Goal: Transaction & Acquisition: Book appointment/travel/reservation

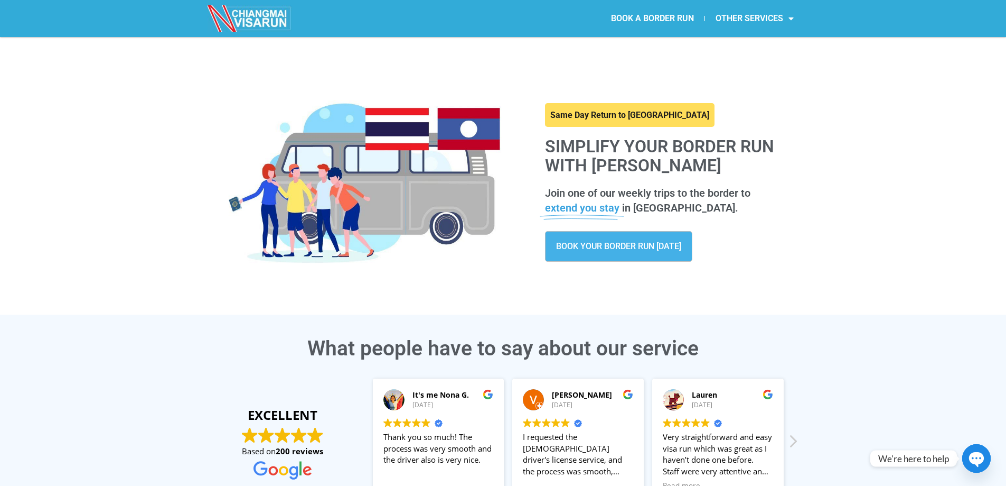
click at [604, 246] on span "BOOK YOUR BORDER RUN [DATE]" at bounding box center [618, 246] width 125 height 8
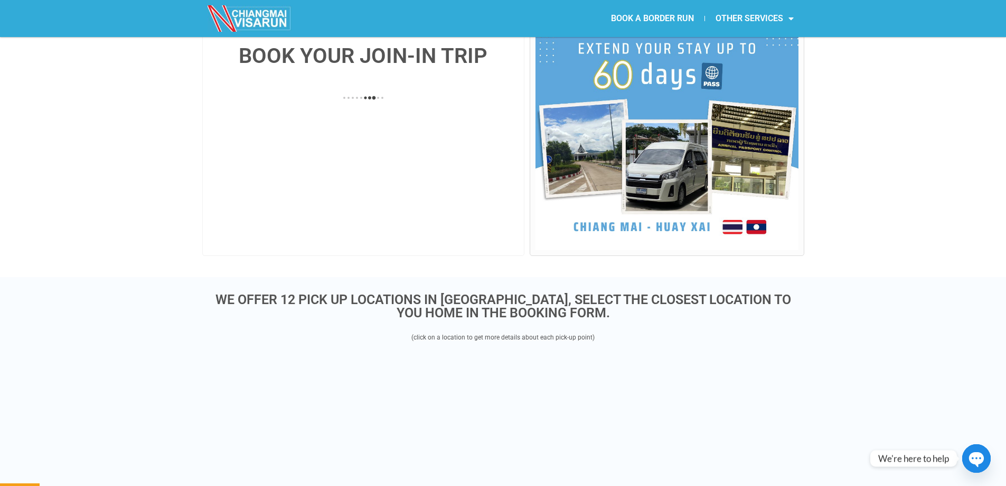
scroll to position [158, 0]
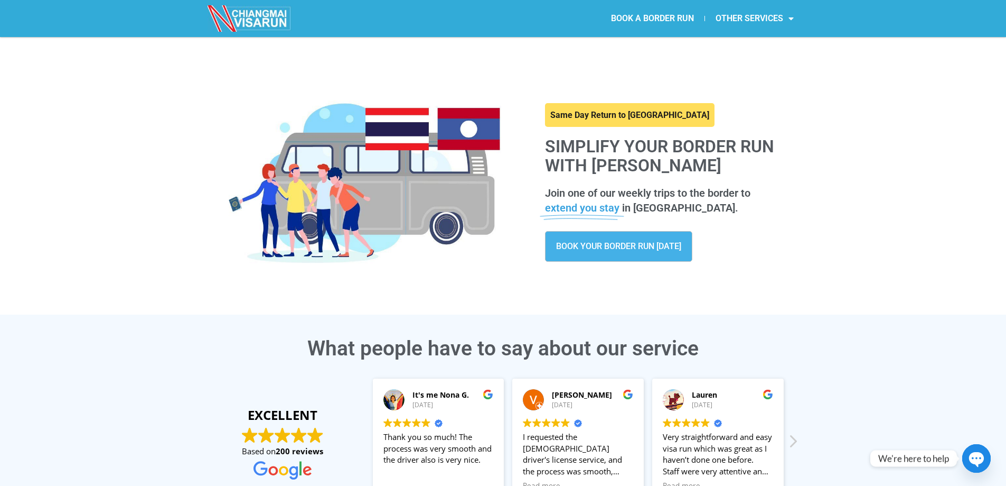
click at [600, 243] on span "BOOK YOUR BORDER RUN [DATE]" at bounding box center [618, 246] width 125 height 8
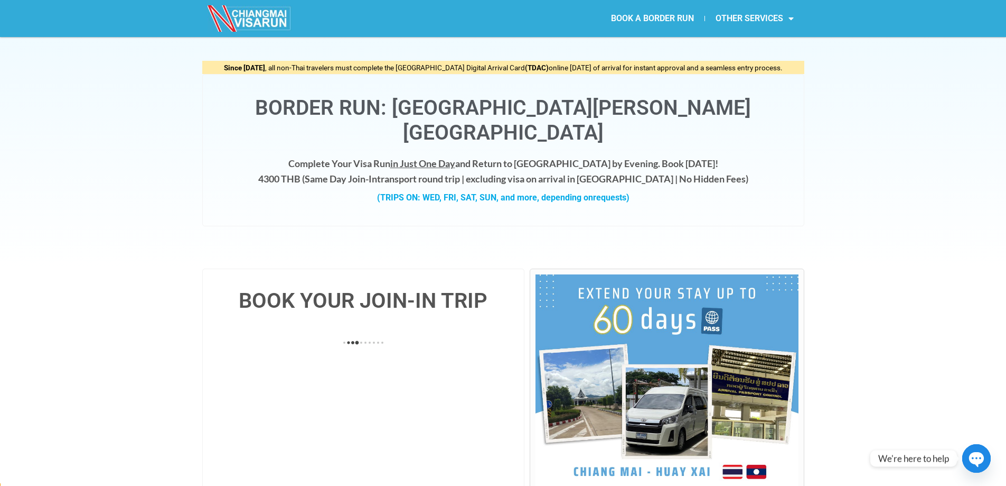
scroll to position [211, 0]
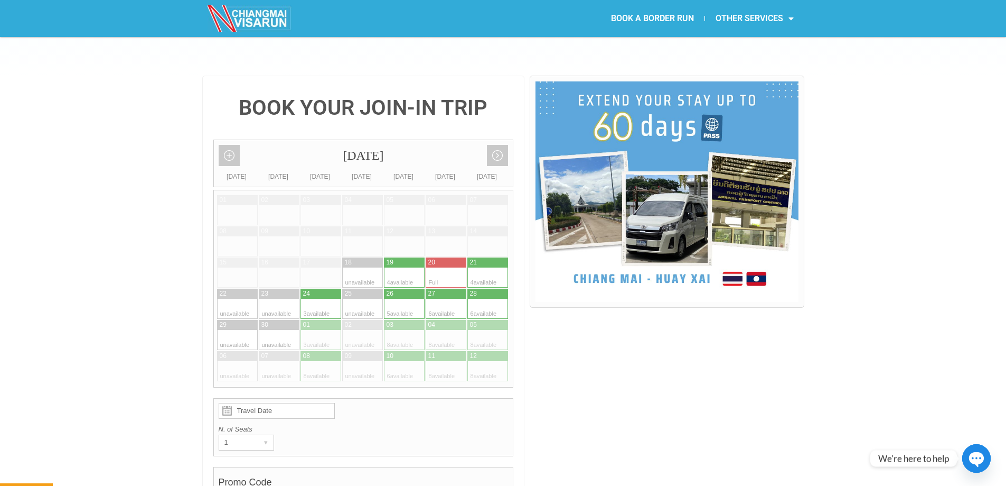
click at [486, 267] on div at bounding box center [478, 277] width 21 height 20
type input "21 September 2025"
radio input "true"
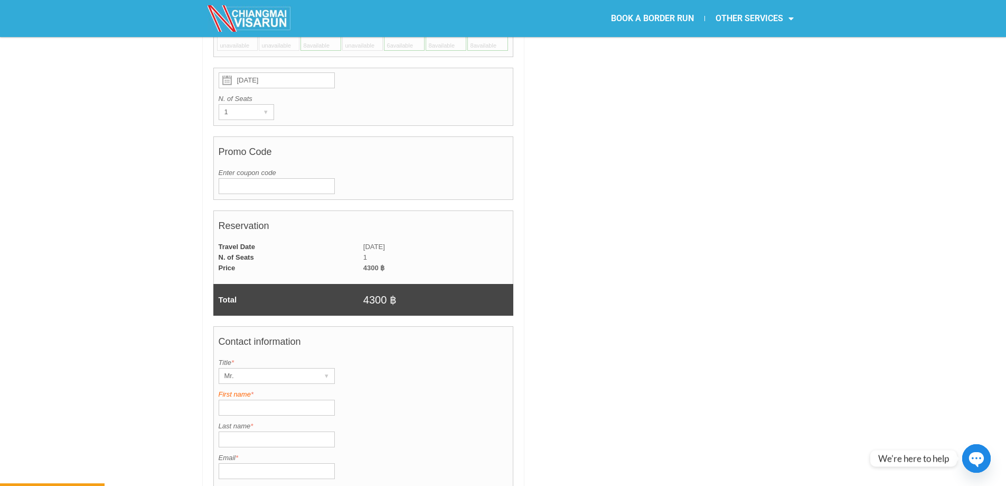
scroll to position [632, 0]
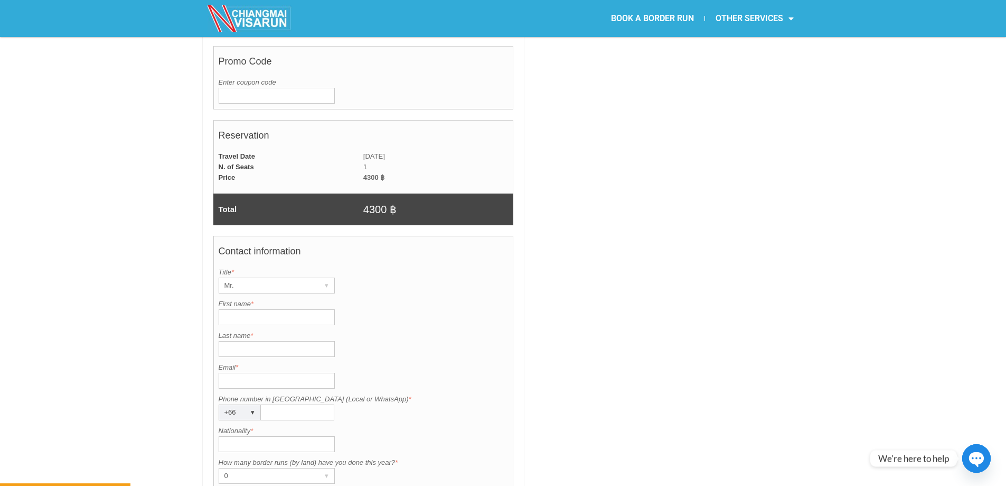
click at [266, 309] on input "First name *" at bounding box center [277, 317] width 116 height 16
type input "Francisco"
type input "Atienza"
type input "kpoejemplo@gmail.com"
type input "Tailandia"
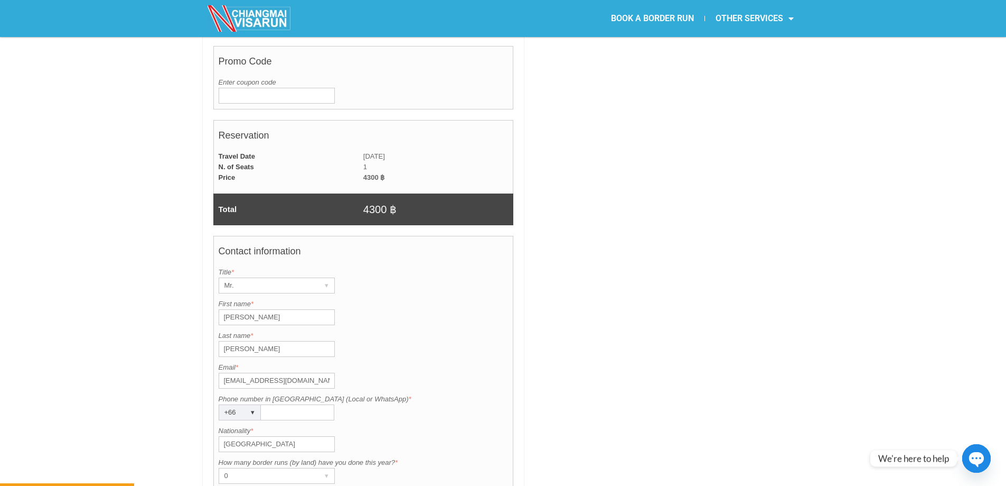
scroll to position [738, 0]
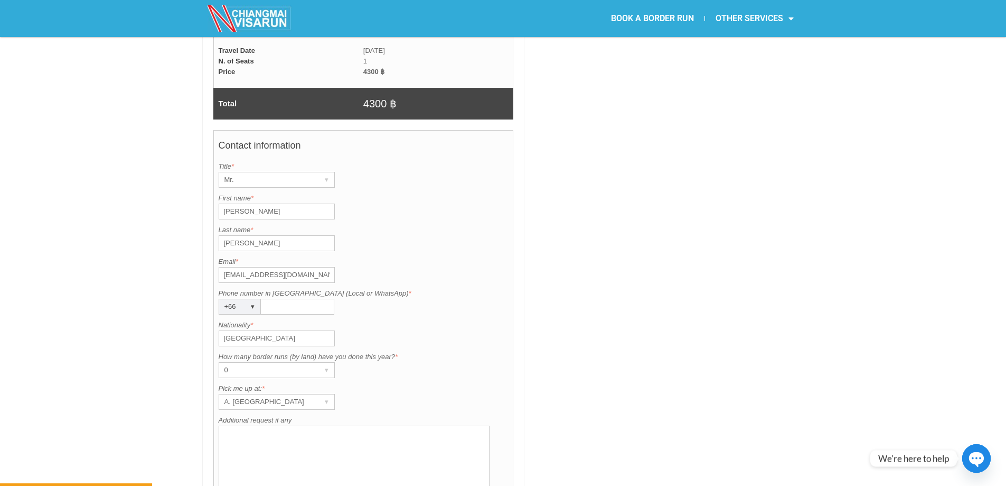
click at [302, 299] on input "Phone number in Thailand (Local or WhatsApp) *" at bounding box center [297, 307] width 73 height 16
type input "0962317307"
click at [285, 362] on div "0" at bounding box center [266, 369] width 95 height 15
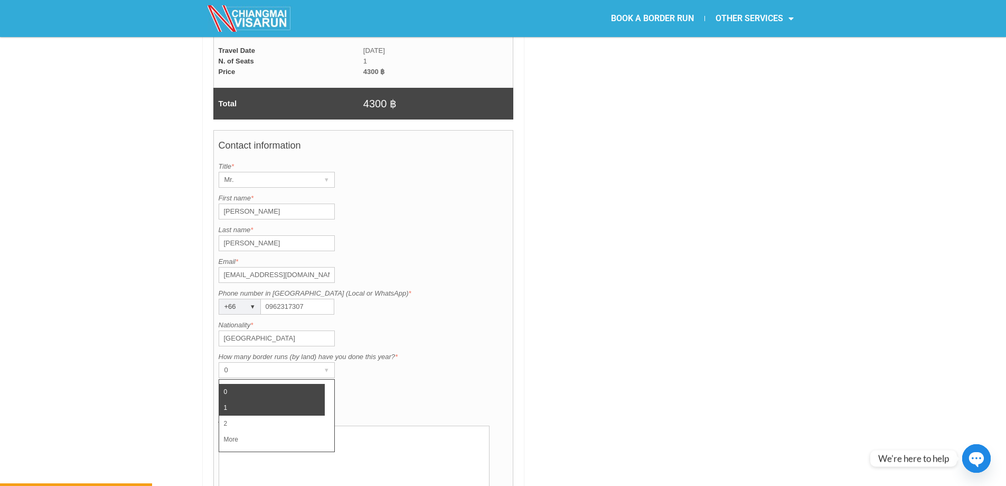
click at [261, 399] on li "1" at bounding box center [272, 407] width 106 height 16
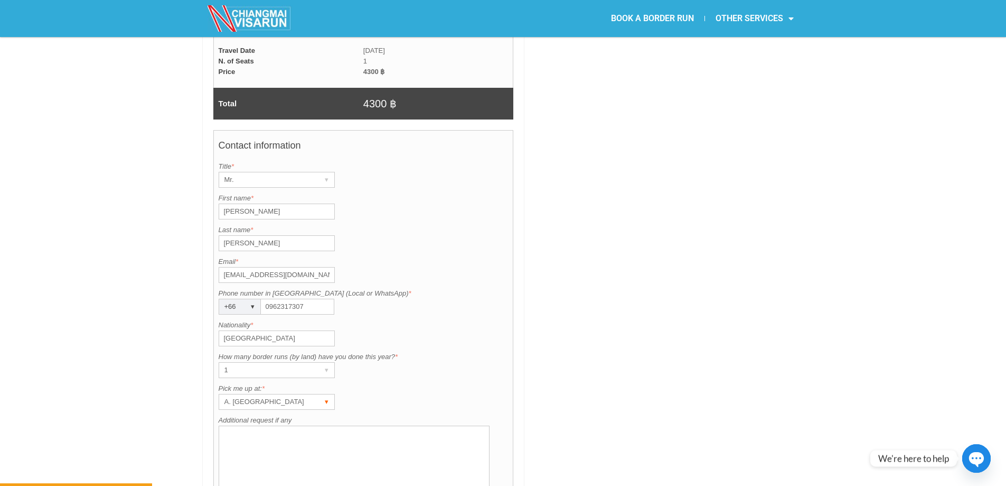
click at [278, 394] on div "A. [GEOGRAPHIC_DATA]" at bounding box center [266, 401] width 95 height 15
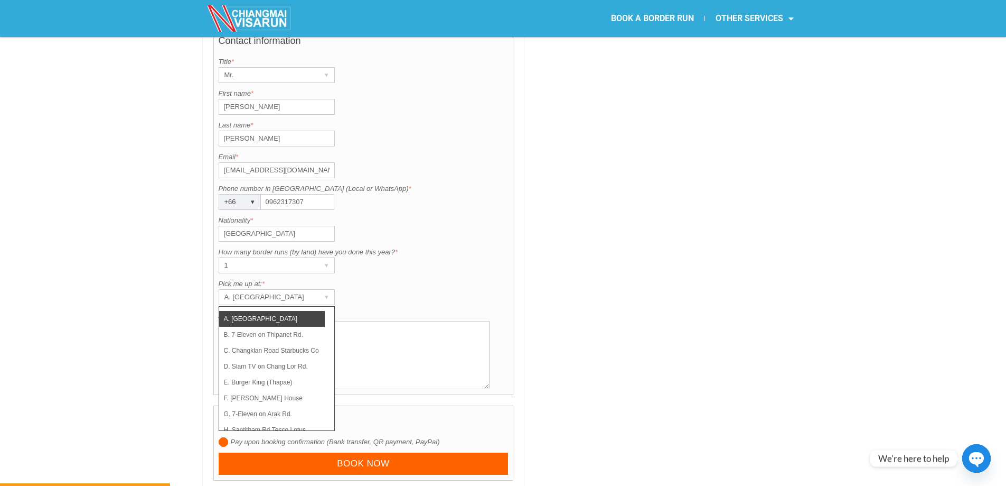
scroll to position [843, 0]
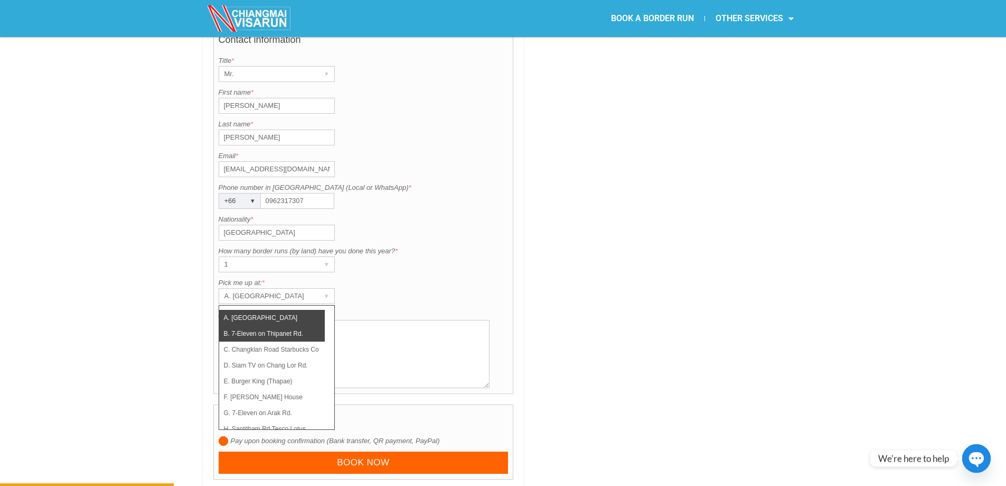
click at [291, 325] on li "B. 7-Eleven on Thipanet Rd." at bounding box center [272, 333] width 106 height 16
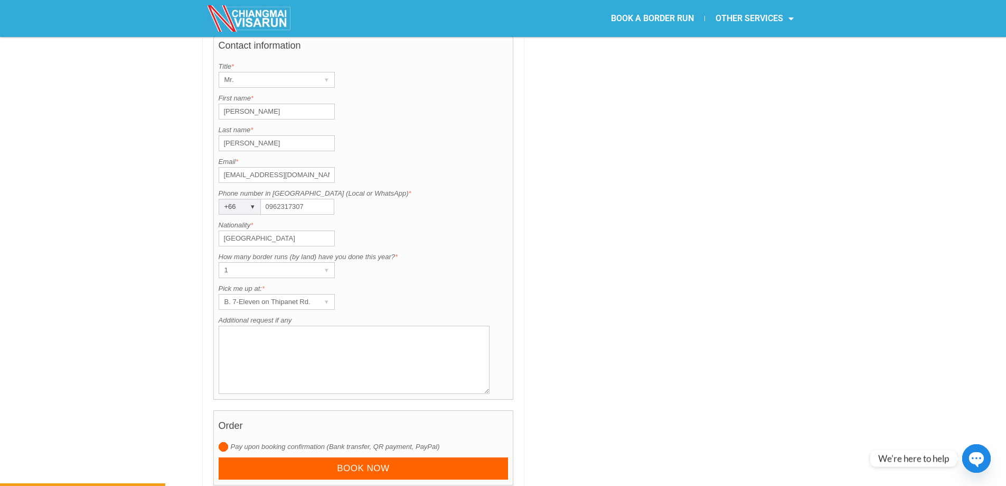
scroll to position [949, 0]
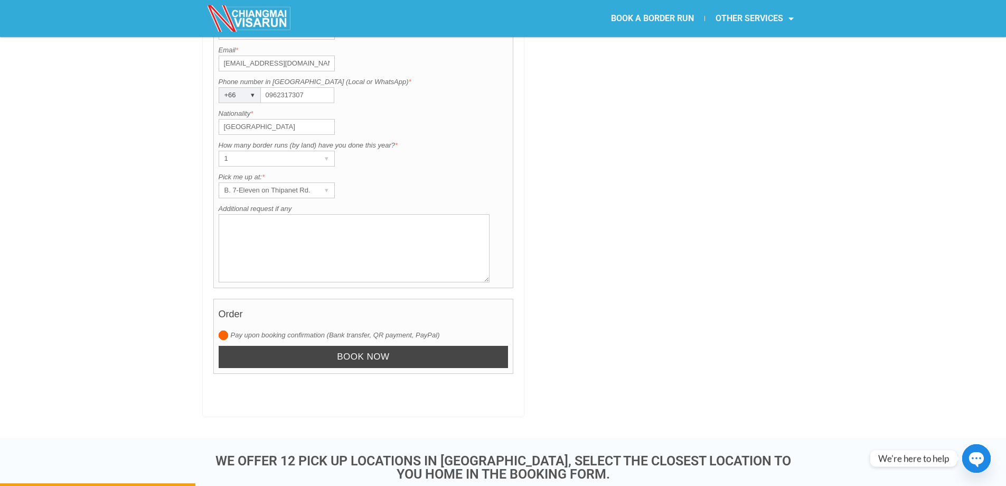
click at [307, 346] on input "Book now" at bounding box center [364, 357] width 290 height 23
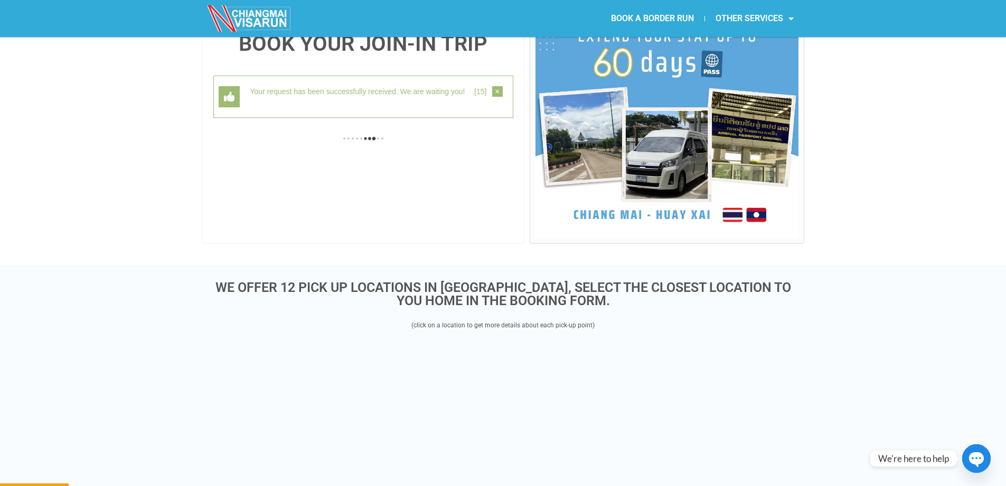
scroll to position [273, 0]
